Goal: Check status: Check status

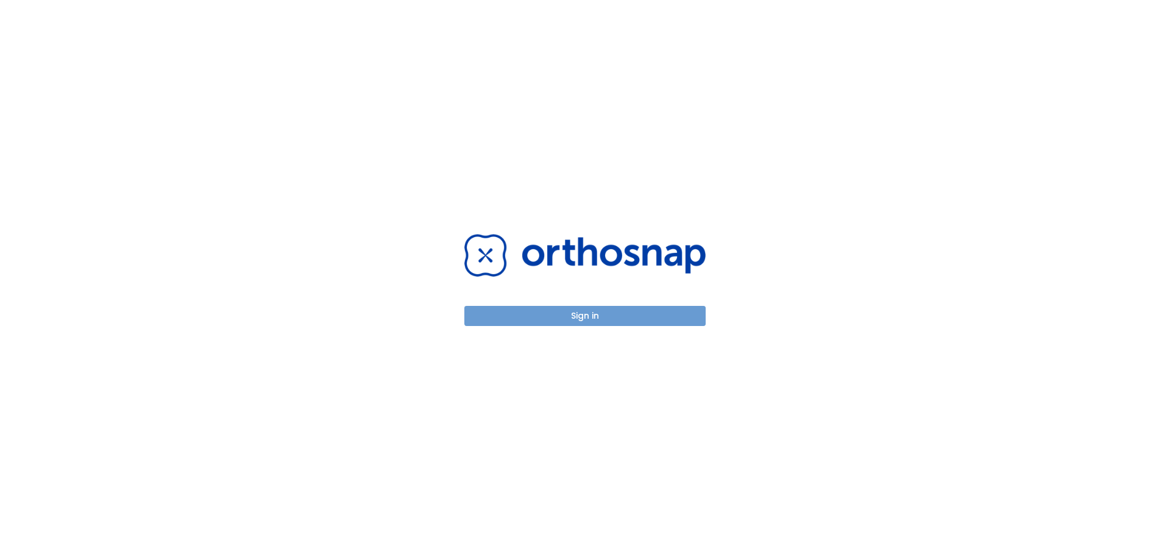
click at [589, 315] on button "Sign in" at bounding box center [584, 316] width 241 height 20
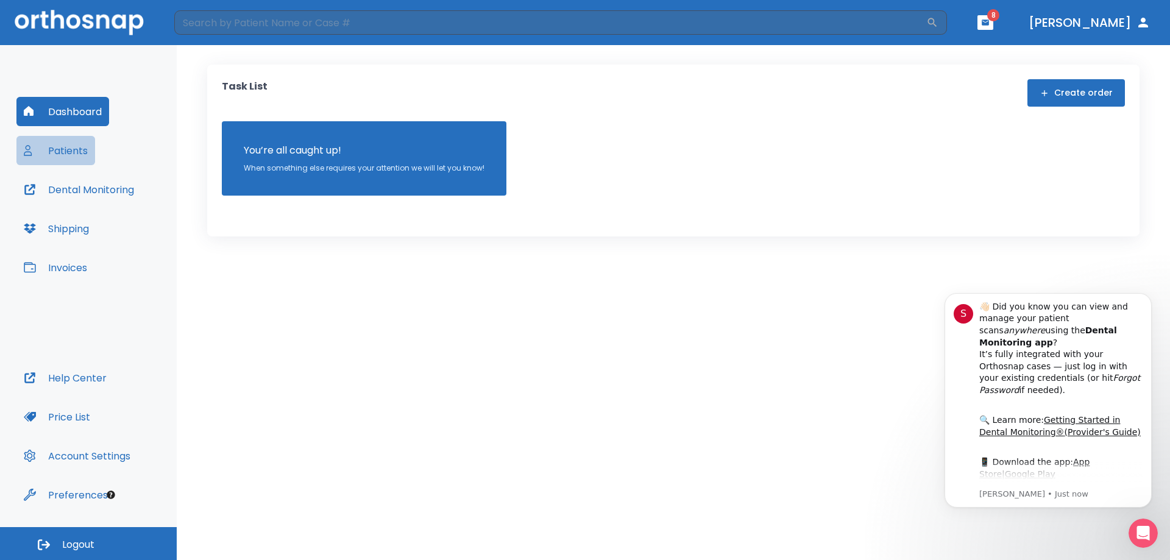
click at [92, 149] on button "Patients" at bounding box center [55, 150] width 79 height 29
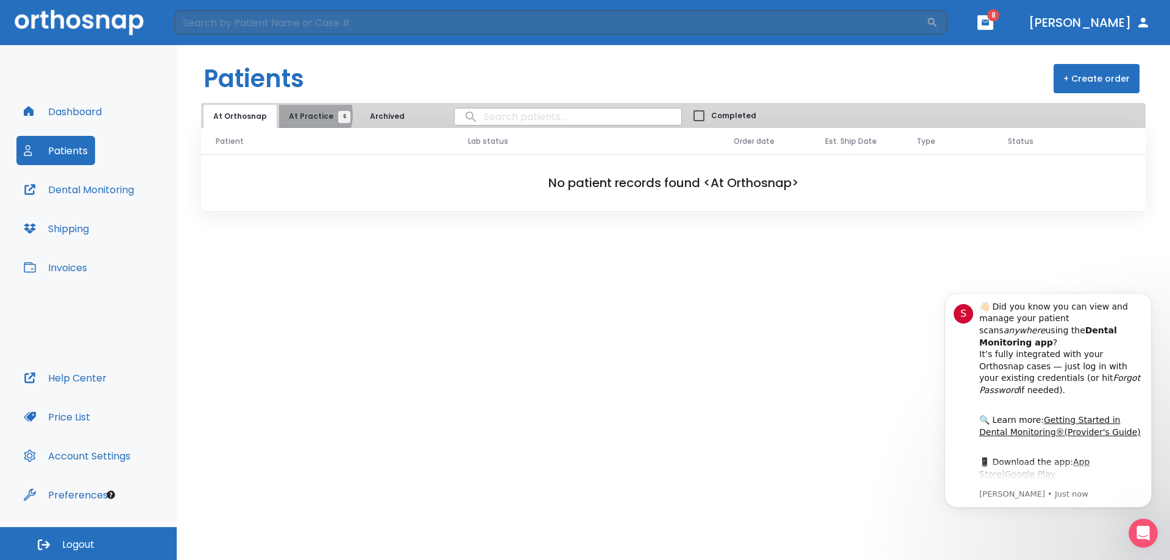
click at [302, 115] on span "At Practice 6" at bounding box center [316, 116] width 55 height 11
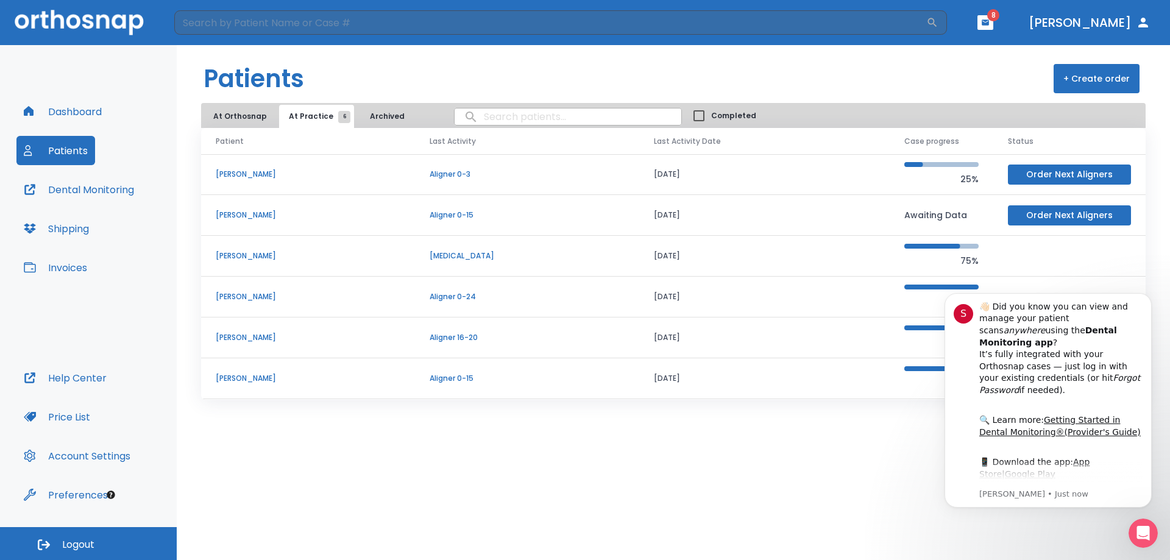
click at [254, 336] on p "[PERSON_NAME]" at bounding box center [308, 337] width 185 height 11
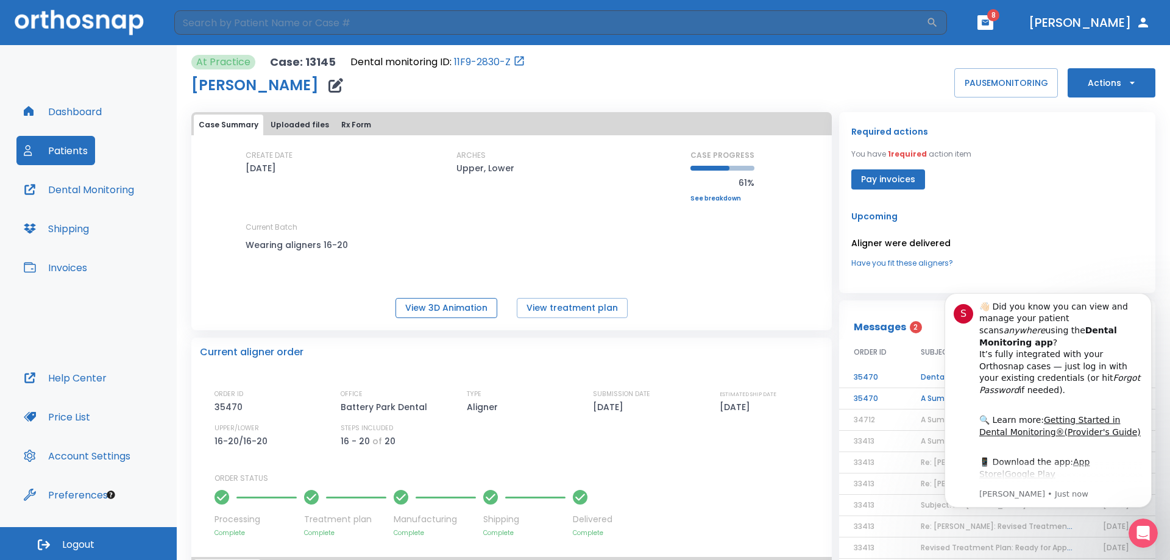
click at [455, 310] on button "View 3D Animation" at bounding box center [447, 308] width 102 height 20
click at [81, 378] on button "Help Center" at bounding box center [65, 377] width 98 height 29
click at [1003, 80] on button "PAUSE MONITORING" at bounding box center [1006, 82] width 104 height 29
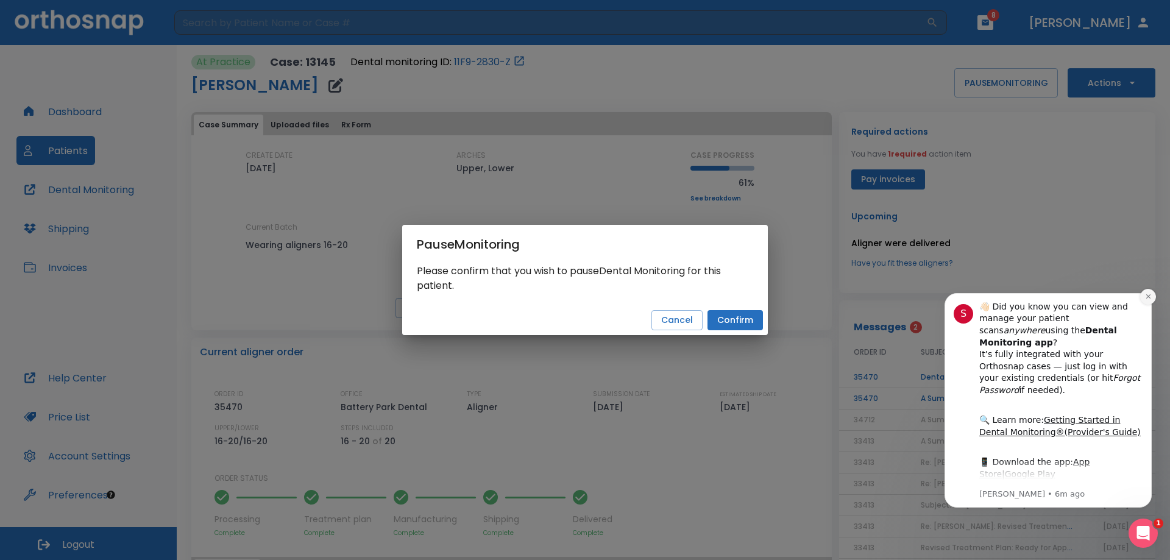
click at [1151, 297] on icon "Dismiss notification" at bounding box center [1148, 296] width 7 height 7
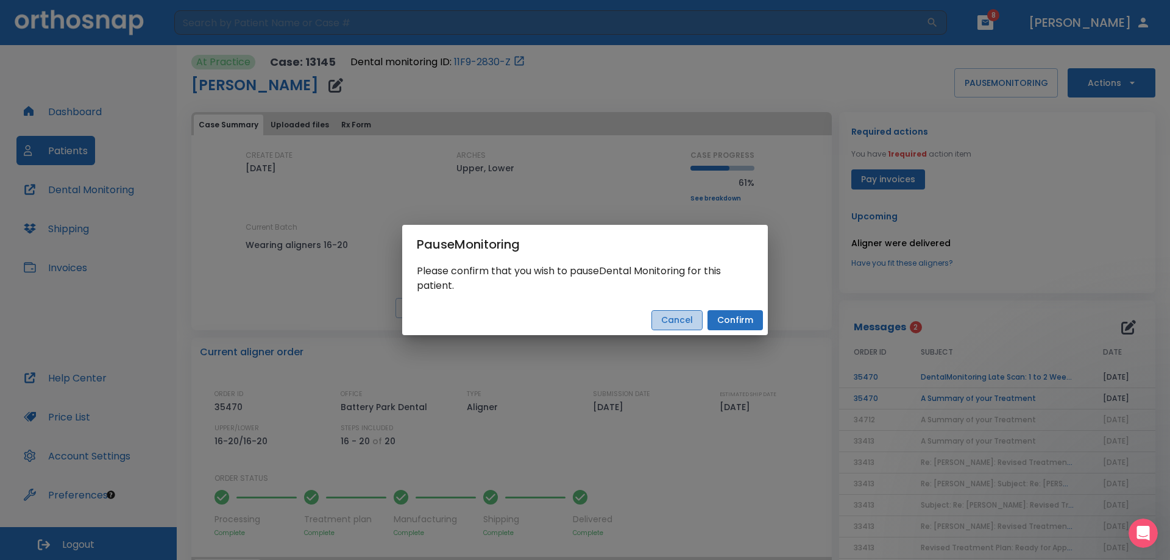
click at [681, 319] on button "Cancel" at bounding box center [677, 320] width 51 height 20
